Goal: Task Accomplishment & Management: Use online tool/utility

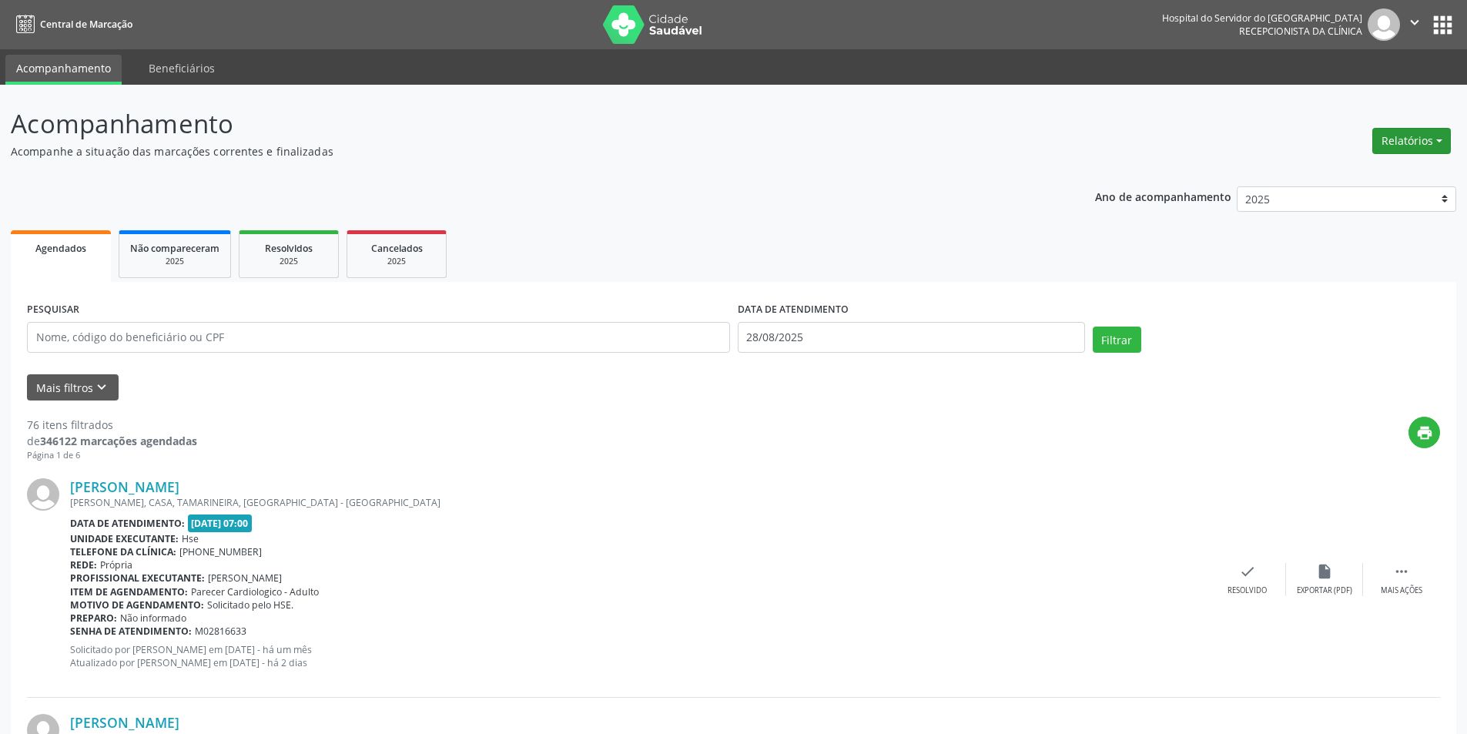
click at [1410, 141] on button "Relatórios" at bounding box center [1412, 141] width 79 height 26
click at [1361, 170] on link "Agendamentos" at bounding box center [1369, 174] width 166 height 22
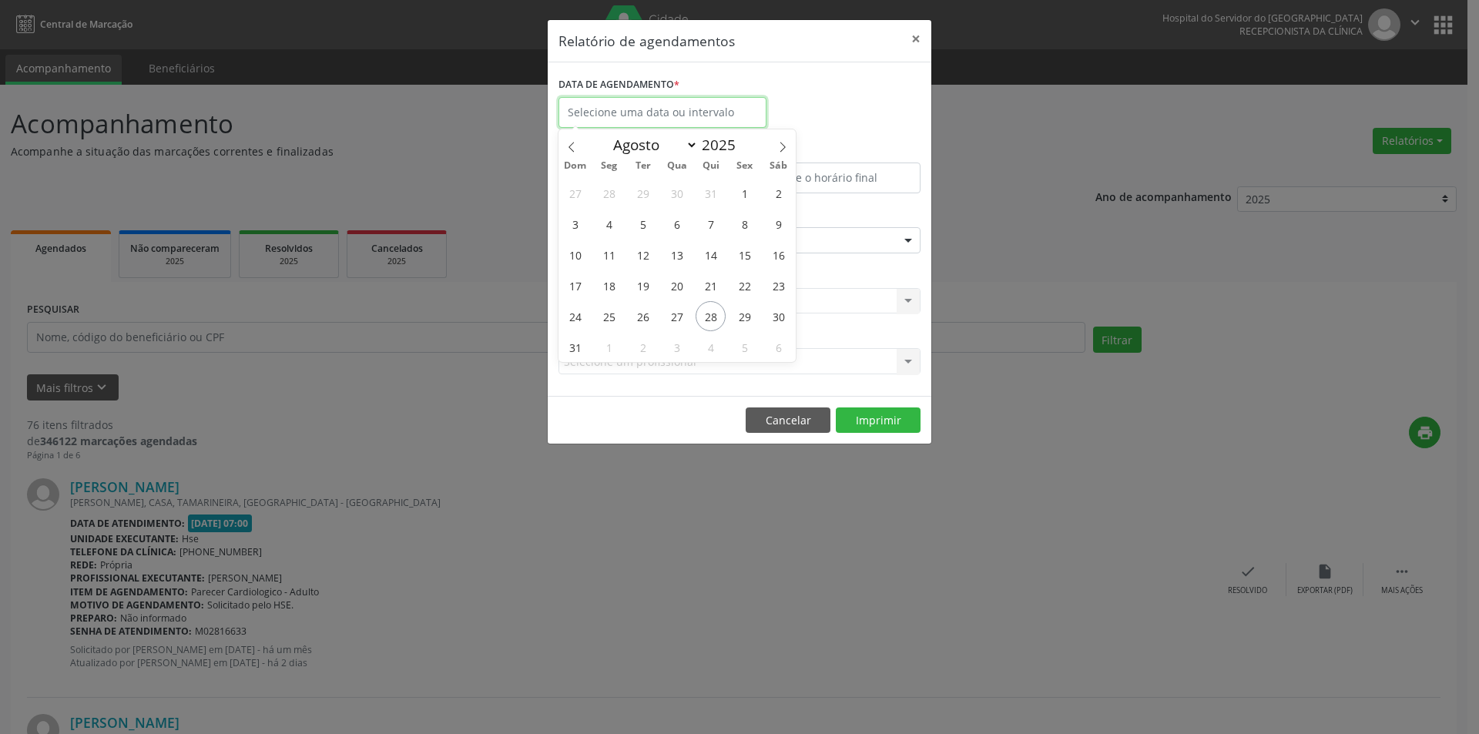
click at [652, 115] on input "text" at bounding box center [662, 112] width 208 height 31
click at [739, 322] on span "29" at bounding box center [744, 316] width 30 height 30
type input "[DATE]"
click at [739, 322] on span "29" at bounding box center [744, 316] width 30 height 30
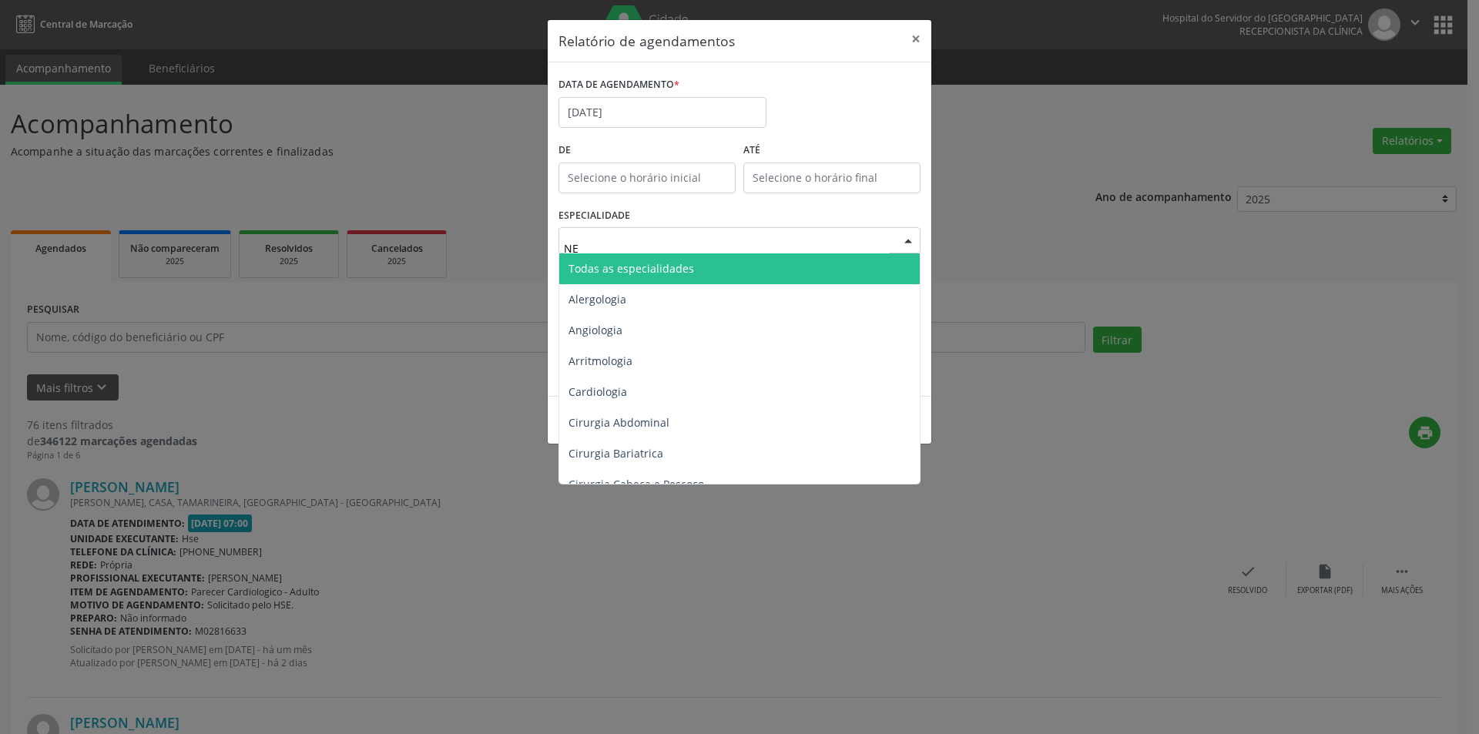
type input "NEU"
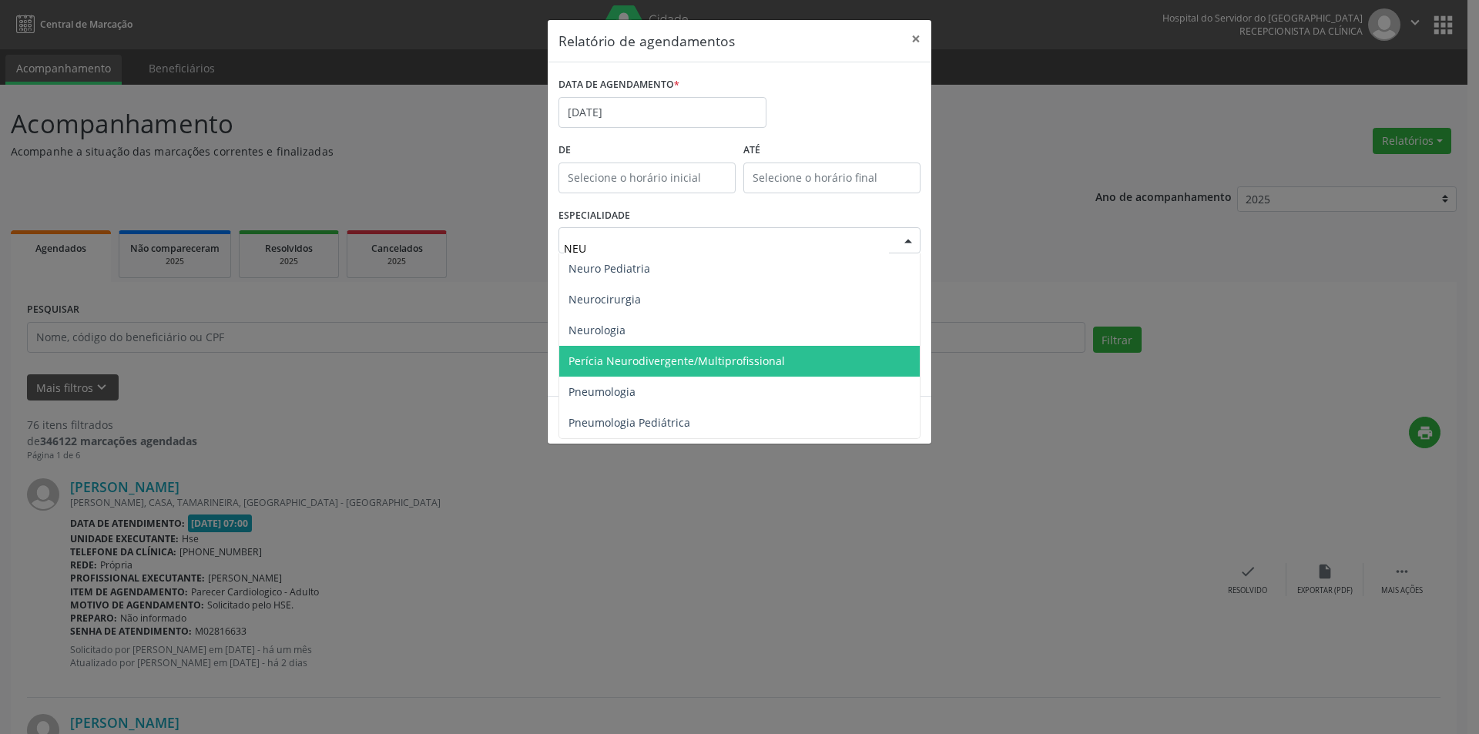
click at [692, 367] on span "Perícia Neurodivergente/Multiprofissional" at bounding box center [676, 361] width 216 height 15
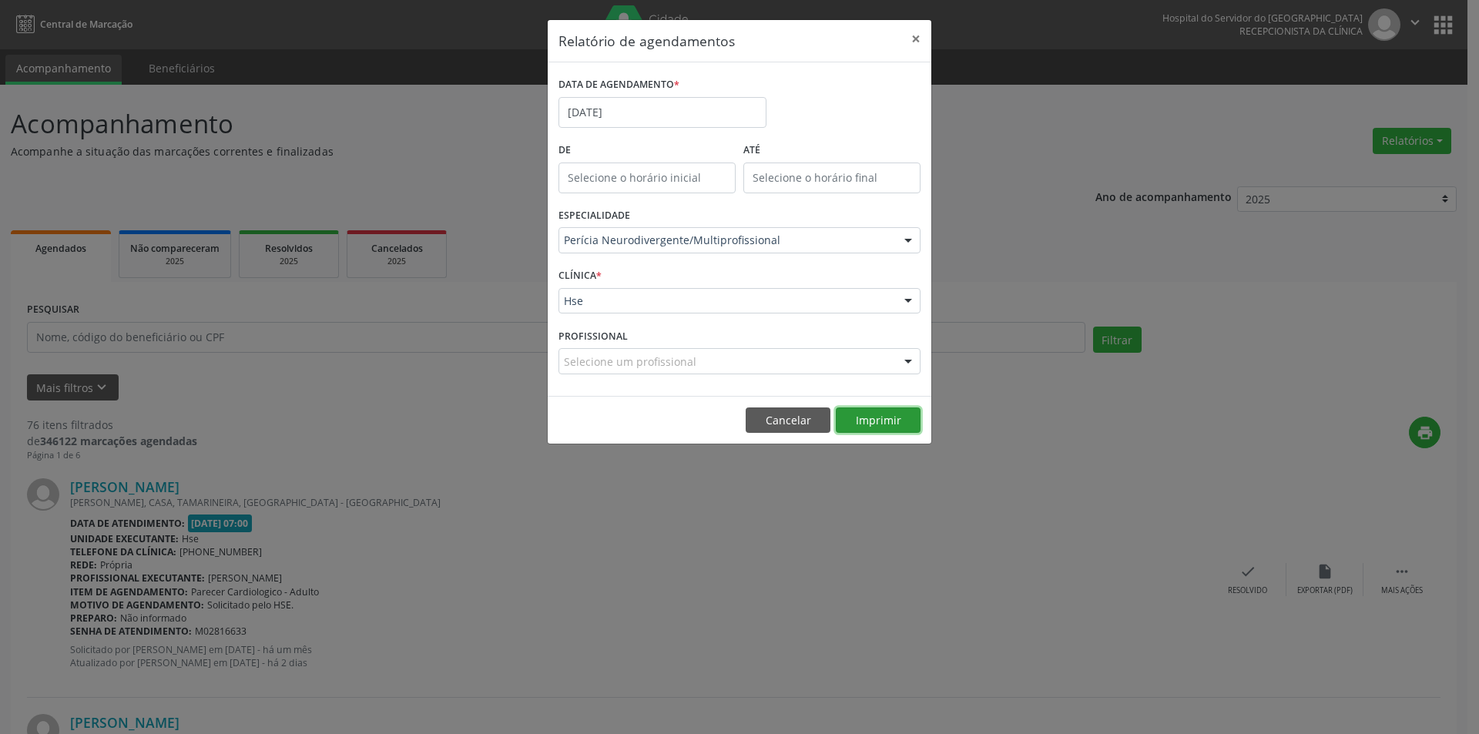
click at [853, 414] on button "Imprimir" at bounding box center [878, 420] width 85 height 26
